Goal: Contribute content: Add original content to the website for others to see

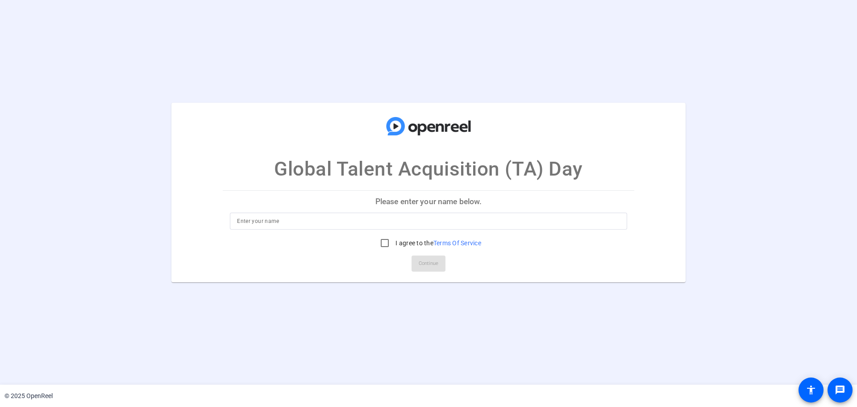
click at [420, 207] on p "Please enter your name below." at bounding box center [429, 201] width 412 height 21
click at [382, 247] on input "I agree to the Terms Of Service" at bounding box center [385, 243] width 18 height 18
checkbox input "true"
click at [307, 220] on input at bounding box center [428, 221] width 383 height 11
type input "Elina Wilson"
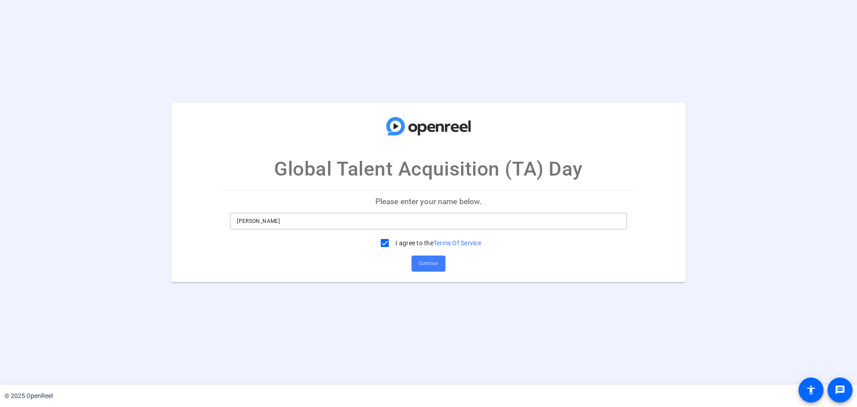
click at [445, 262] on span at bounding box center [429, 263] width 34 height 21
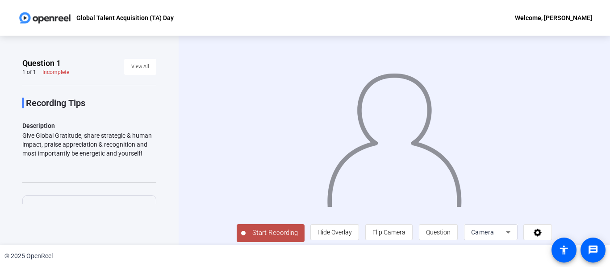
click at [498, 232] on div "Camera" at bounding box center [488, 232] width 35 height 11
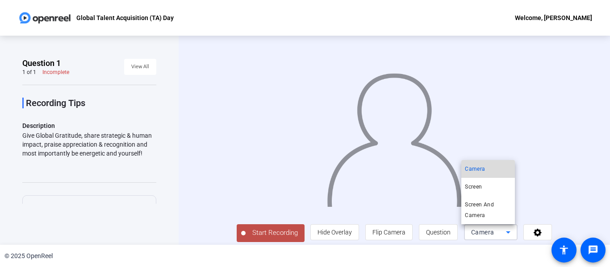
click at [477, 170] on span "Camera" at bounding box center [475, 169] width 20 height 11
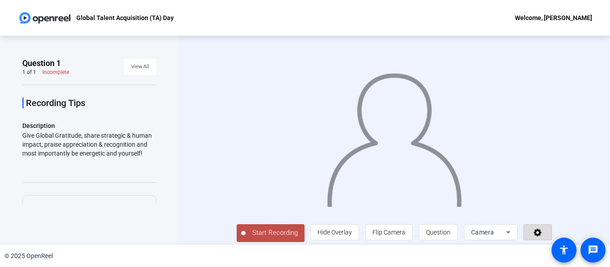
click at [537, 233] on icon at bounding box center [537, 233] width 8 height 8
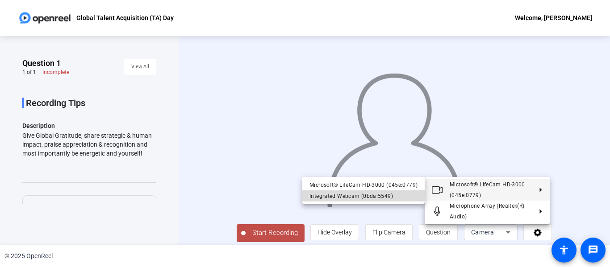
click at [386, 195] on div "Integrated Webcam (0bda:5549)" at bounding box center [363, 196] width 108 height 11
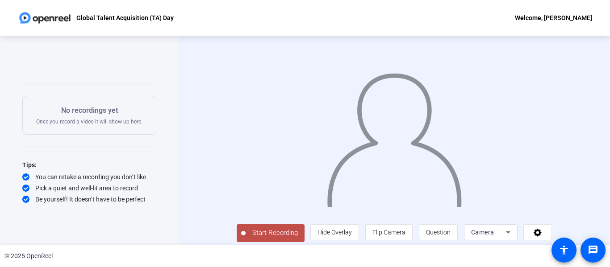
scroll to position [19, 0]
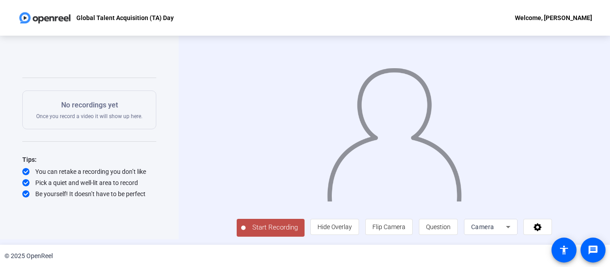
click at [247, 225] on span "Start Recording" at bounding box center [275, 228] width 59 height 10
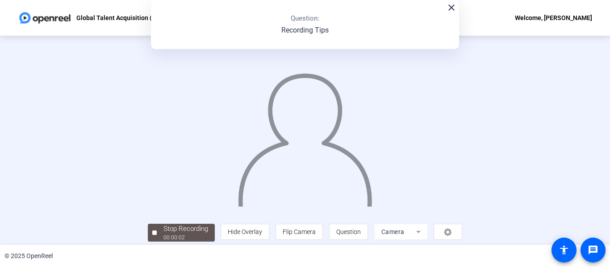
click at [451, 5] on mat-icon "close" at bounding box center [451, 7] width 11 height 11
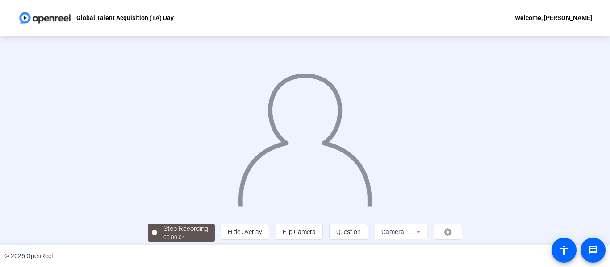
scroll to position [56, 0]
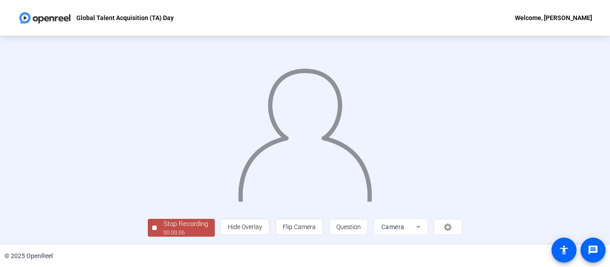
click at [163, 221] on div "Stop Recording" at bounding box center [185, 224] width 45 height 10
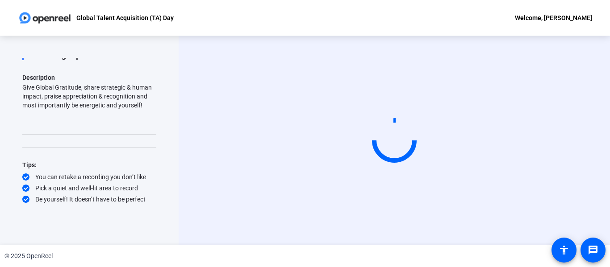
scroll to position [0, 0]
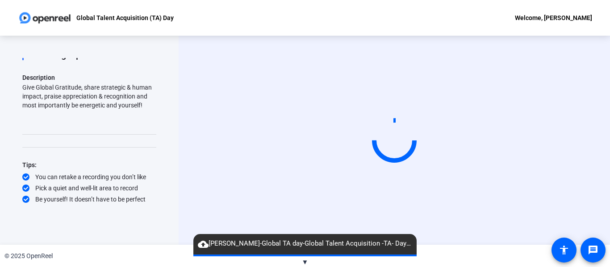
click at [328, 248] on span "cloud_upload Elina Wilson-Global TA day-Global Talent Acquisition -TA- Day-1755…" at bounding box center [304, 244] width 223 height 11
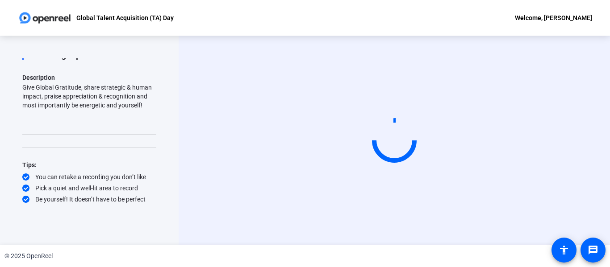
click at [177, 226] on div "Question 1 1 of 1 Complete View All Recording Tips Description Give Global Grat…" at bounding box center [89, 140] width 179 height 209
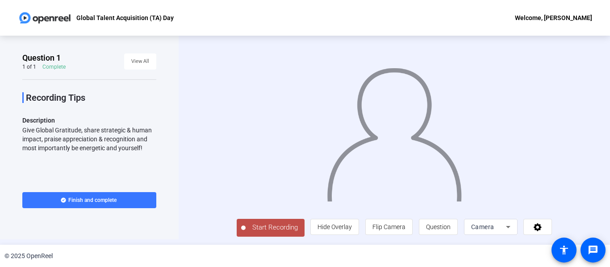
scroll to position [18, 0]
click at [253, 229] on span "Start Recording" at bounding box center [275, 228] width 59 height 10
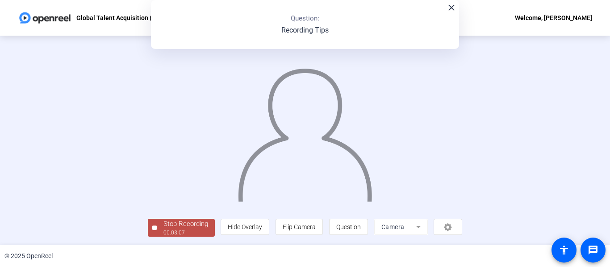
scroll to position [56, 0]
click at [163, 225] on div "Stop Recording" at bounding box center [185, 224] width 45 height 10
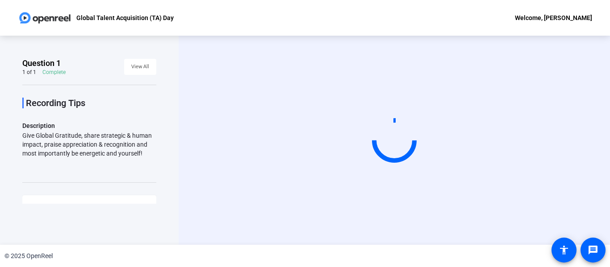
scroll to position [0, 0]
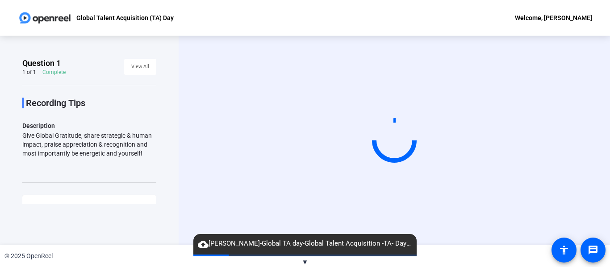
click at [304, 263] on span "▼" at bounding box center [305, 262] width 7 height 8
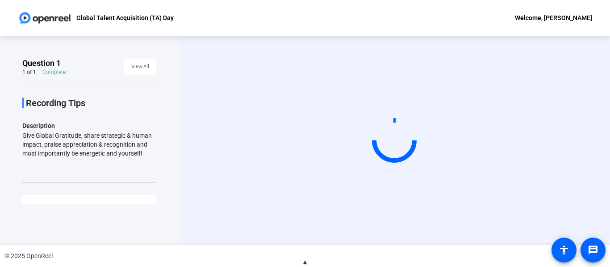
click at [304, 263] on span "▲" at bounding box center [305, 262] width 7 height 8
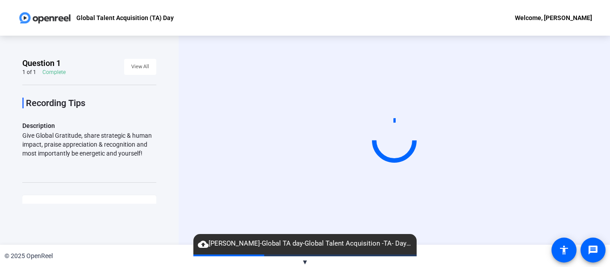
click at [310, 245] on span "cloud_upload Elina Wilson-Global TA day-Global Talent Acquisition -TA- Day-1755…" at bounding box center [304, 244] width 223 height 11
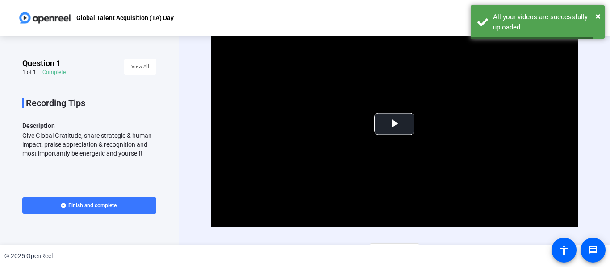
click at [381, 247] on div "© 2025 OpenReel" at bounding box center [305, 256] width 610 height 22
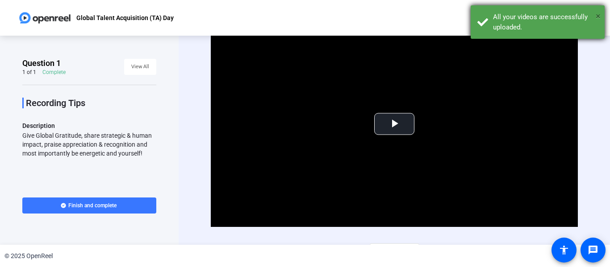
click at [599, 15] on span "×" at bounding box center [598, 16] width 5 height 11
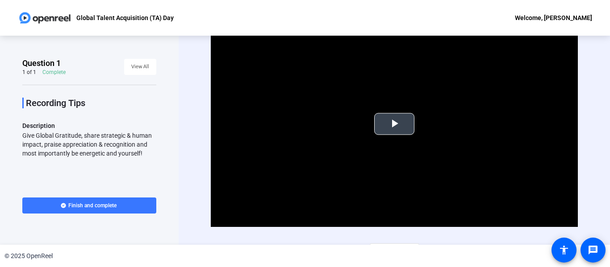
click at [421, 117] on video "Video Player" at bounding box center [394, 124] width 367 height 206
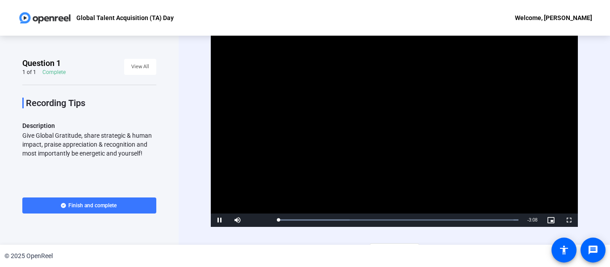
click at [392, 123] on video "Video Player" at bounding box center [394, 124] width 367 height 206
click at [223, 221] on span "Video Player" at bounding box center [220, 221] width 18 height 0
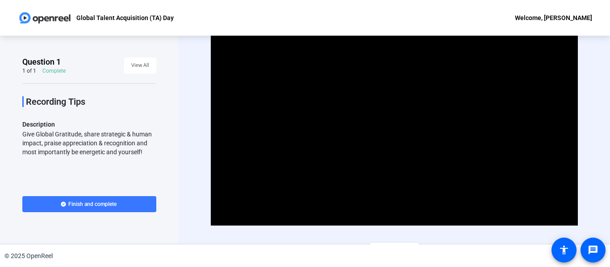
scroll to position [1, 0]
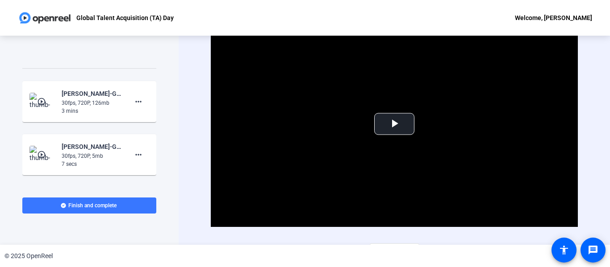
scroll to position [114, 0]
click at [139, 99] on mat-icon "more_horiz" at bounding box center [138, 102] width 11 height 11
click at [160, 118] on span "Delete clip" at bounding box center [148, 120] width 36 height 11
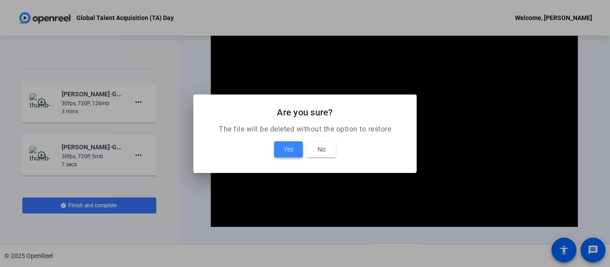
click at [282, 145] on span at bounding box center [288, 149] width 29 height 21
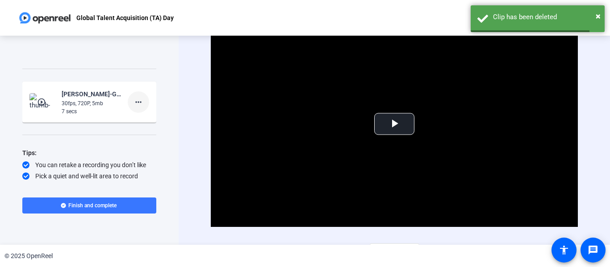
click at [135, 104] on mat-icon "more_horiz" at bounding box center [138, 102] width 11 height 11
click at [151, 137] on span "Retake" at bounding box center [148, 131] width 36 height 11
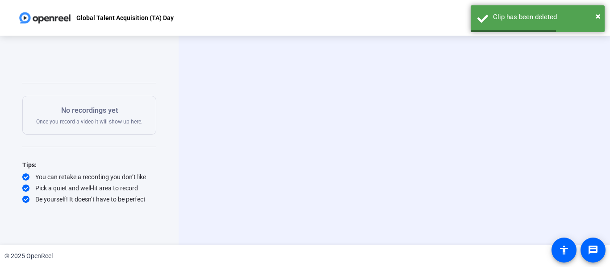
scroll to position [100, 0]
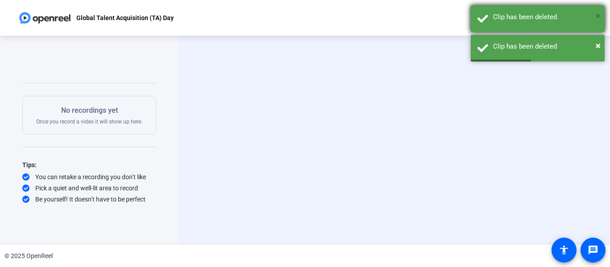
click at [599, 16] on span "×" at bounding box center [598, 16] width 5 height 11
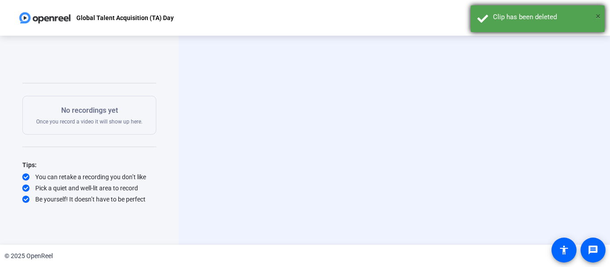
click at [599, 20] on span "×" at bounding box center [598, 16] width 5 height 11
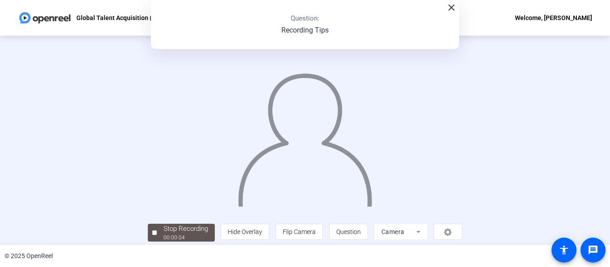
click at [449, 12] on mat-icon "close" at bounding box center [451, 7] width 11 height 11
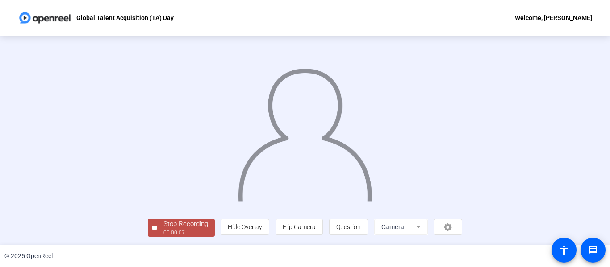
scroll to position [56, 0]
click at [163, 222] on div "Stop Recording" at bounding box center [185, 224] width 45 height 10
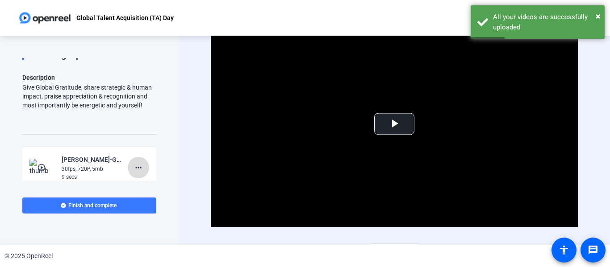
click at [138, 170] on mat-icon "more_horiz" at bounding box center [138, 167] width 11 height 11
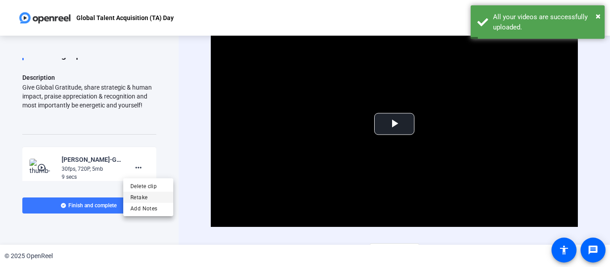
click at [153, 197] on span "Retake" at bounding box center [148, 197] width 36 height 11
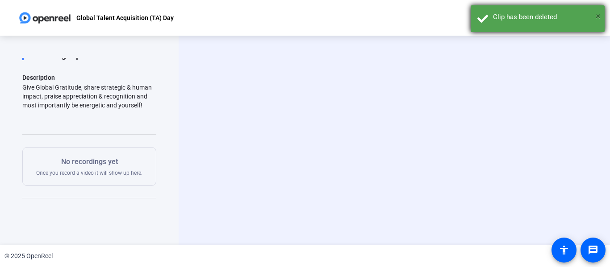
click at [599, 12] on span "×" at bounding box center [598, 16] width 5 height 11
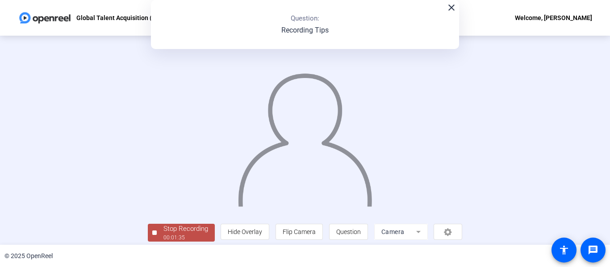
scroll to position [56, 0]
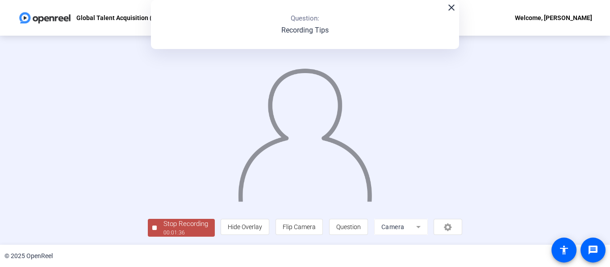
click at [163, 233] on div "00:01:36" at bounding box center [185, 233] width 45 height 8
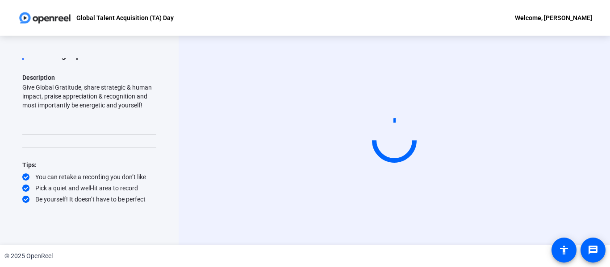
scroll to position [0, 0]
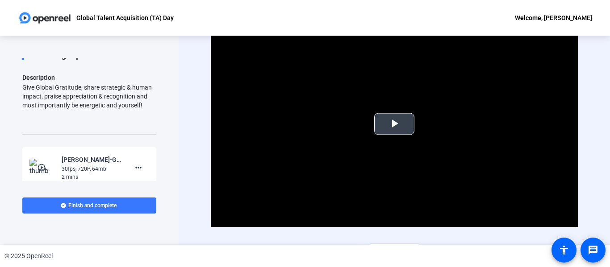
click at [394, 124] on span "Video Player" at bounding box center [394, 124] width 0 height 0
click at [133, 166] on mat-icon "more_horiz" at bounding box center [138, 167] width 11 height 11
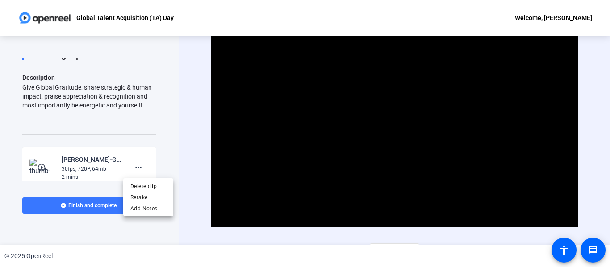
click at [419, 158] on div at bounding box center [305, 133] width 610 height 267
click at [134, 166] on mat-icon "more_horiz" at bounding box center [138, 167] width 11 height 11
click at [154, 198] on span "Retake" at bounding box center [148, 197] width 36 height 11
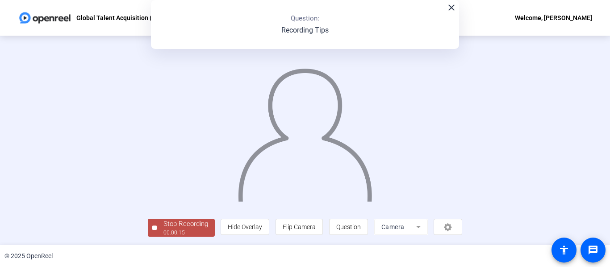
scroll to position [56, 0]
click at [163, 221] on div "Stop Recording" at bounding box center [185, 224] width 45 height 10
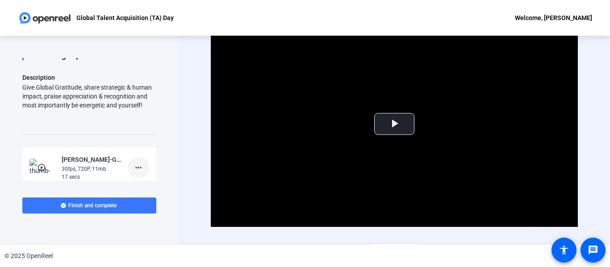
click at [133, 167] on mat-icon "more_horiz" at bounding box center [138, 167] width 11 height 11
click at [150, 196] on span "Retake" at bounding box center [148, 197] width 36 height 11
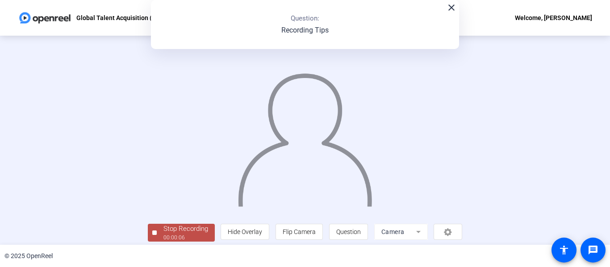
scroll to position [56, 0]
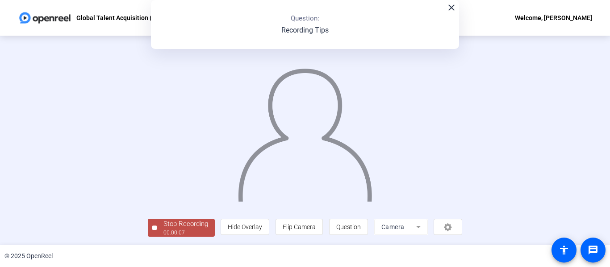
click at [163, 233] on div "00:00:07" at bounding box center [185, 233] width 45 height 8
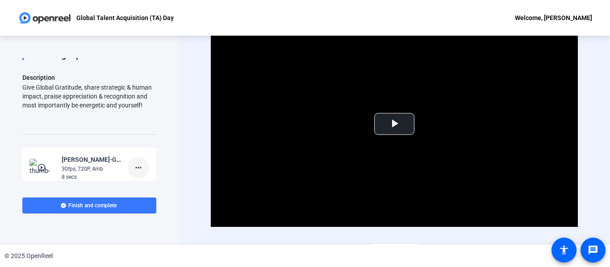
click at [133, 171] on mat-icon "more_horiz" at bounding box center [138, 167] width 11 height 11
click at [151, 196] on span "Retake" at bounding box center [148, 197] width 36 height 11
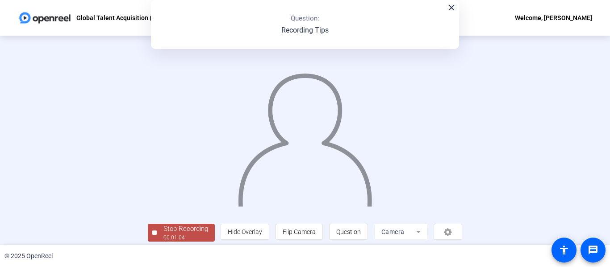
click at [237, 205] on img at bounding box center [305, 136] width 136 height 142
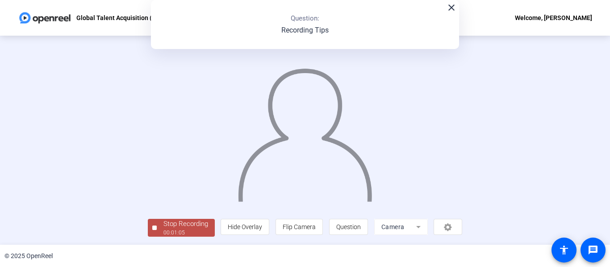
click at [163, 233] on div "00:01:05" at bounding box center [185, 233] width 45 height 8
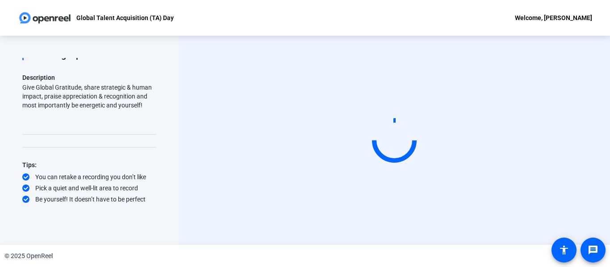
scroll to position [0, 0]
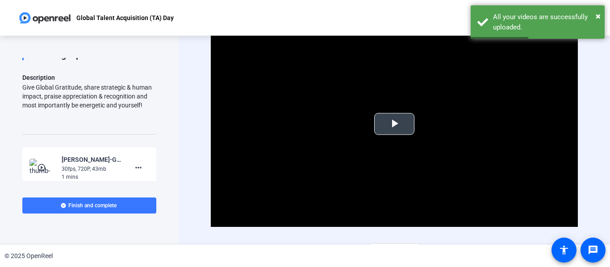
click at [394, 124] on span "Video Player" at bounding box center [394, 124] width 0 height 0
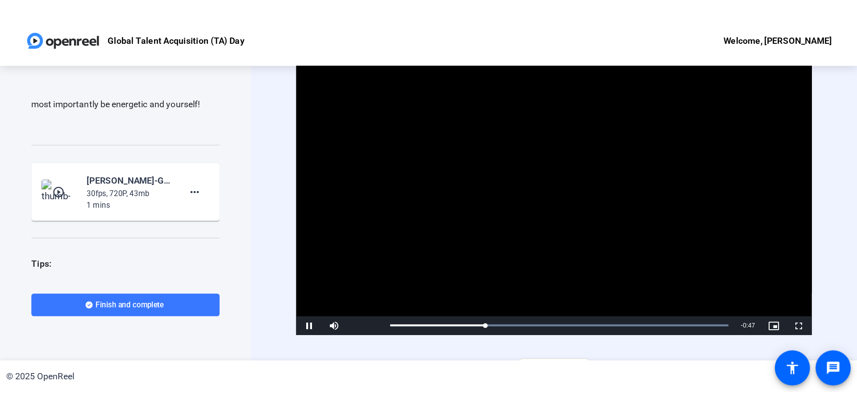
scroll to position [91, 0]
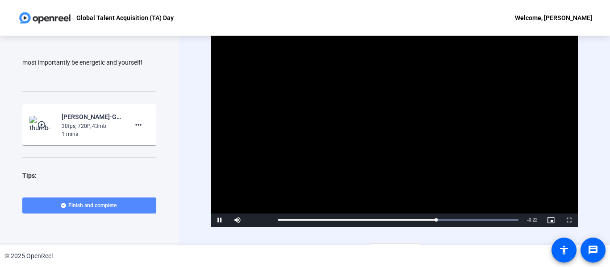
click at [55, 206] on span at bounding box center [89, 205] width 134 height 21
